Goal: Task Accomplishment & Management: Complete application form

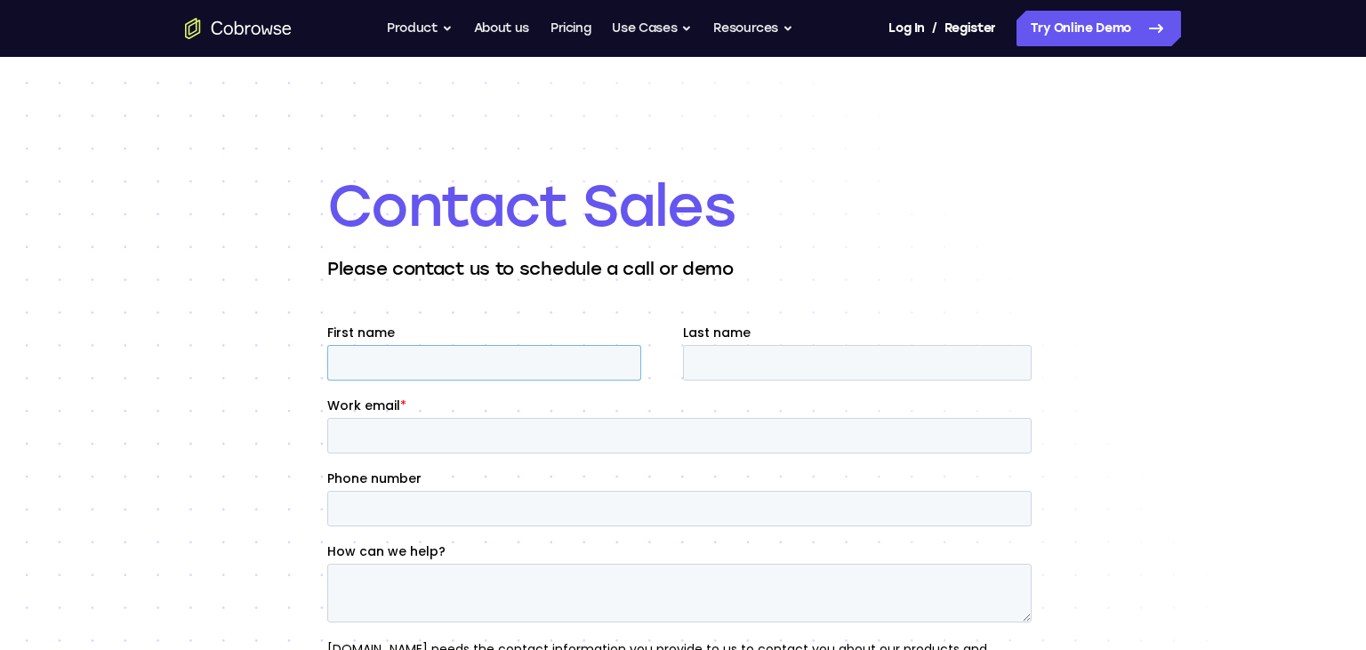
click at [343, 359] on input "First name" at bounding box center [484, 363] width 314 height 36
type input "Veronique"
click at [745, 352] on input "Last name" at bounding box center [857, 363] width 349 height 36
type input "[PERSON_NAME]"
click at [426, 433] on input "Work email *" at bounding box center [679, 436] width 705 height 36
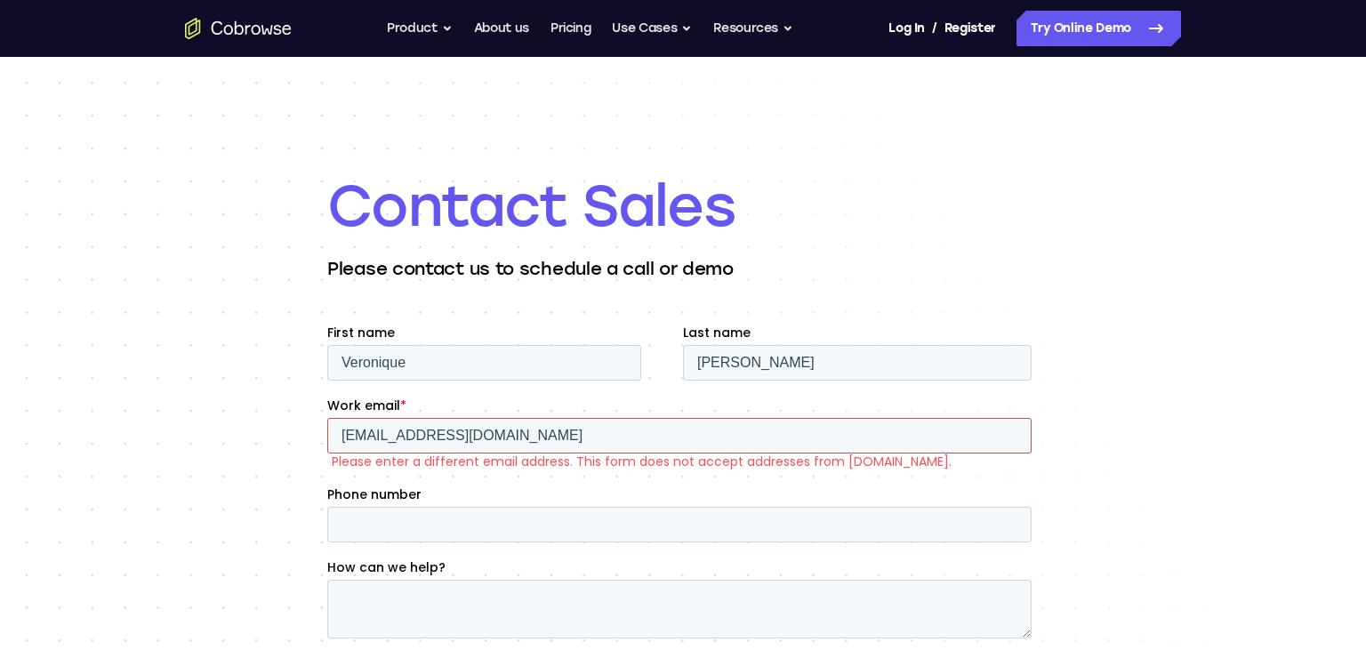
type input "[EMAIL_ADDRESS][DOMAIN_NAME]"
click at [409, 504] on div "Phone number" at bounding box center [683, 514] width 712 height 57
